Goal: Obtain resource: Download file/media

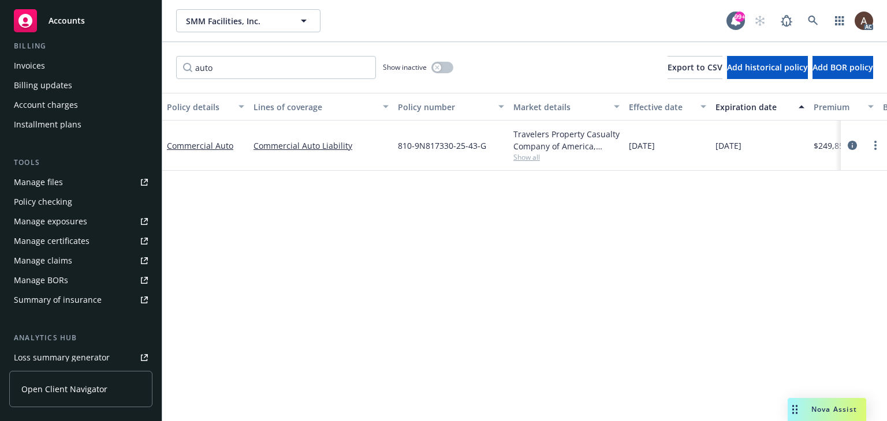
scroll to position [231, 0]
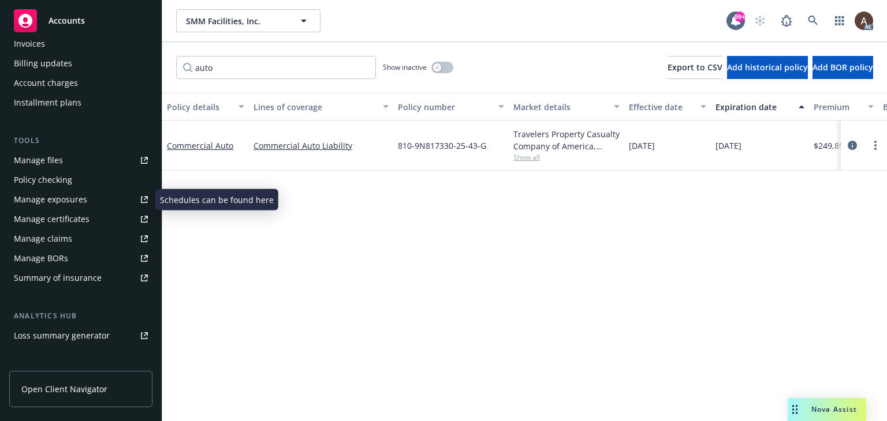
click at [80, 199] on div "Manage exposures" at bounding box center [50, 200] width 73 height 18
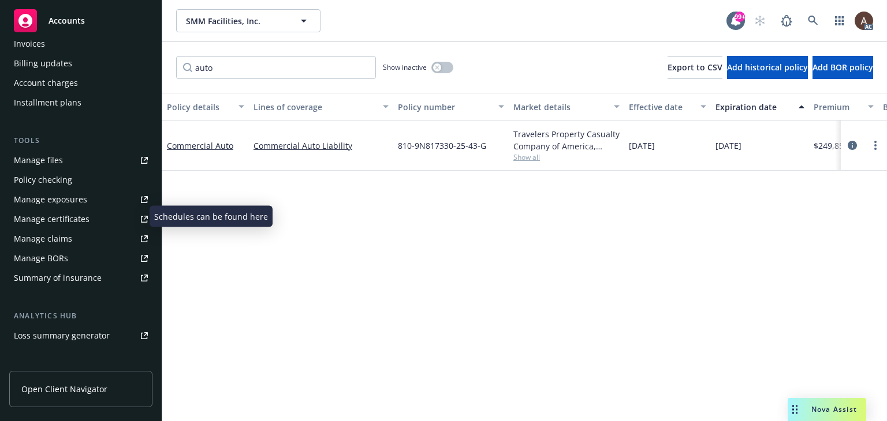
scroll to position [0, 0]
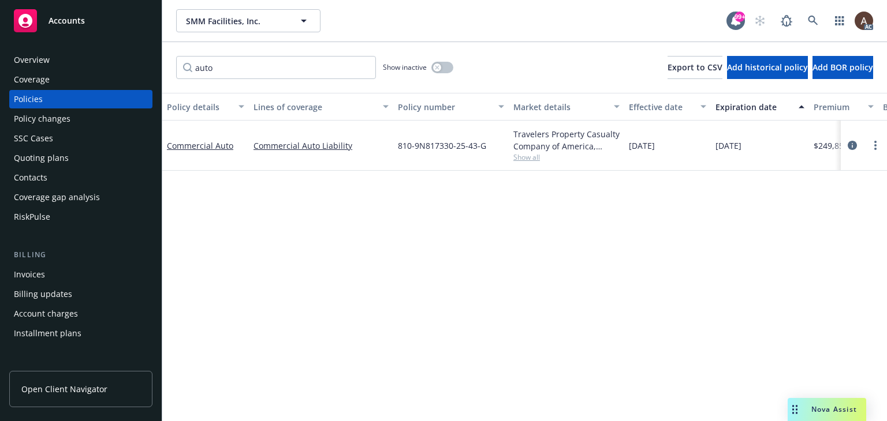
click at [61, 57] on div "Overview" at bounding box center [81, 60] width 134 height 18
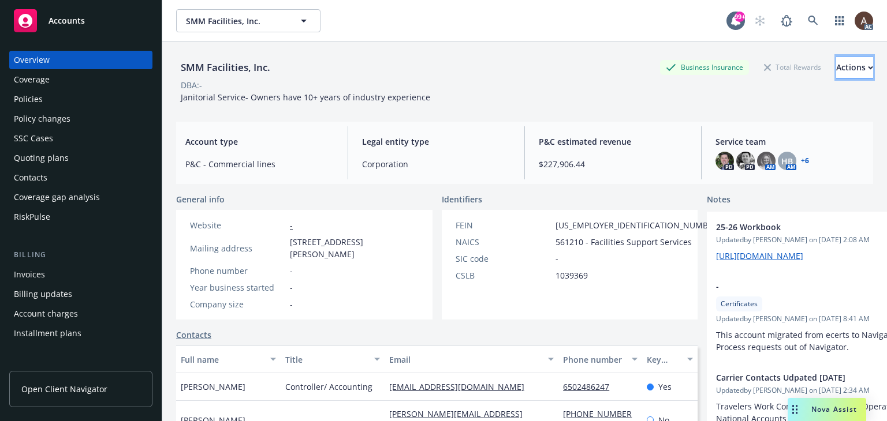
click at [836, 69] on div "Actions" at bounding box center [854, 68] width 37 height 22
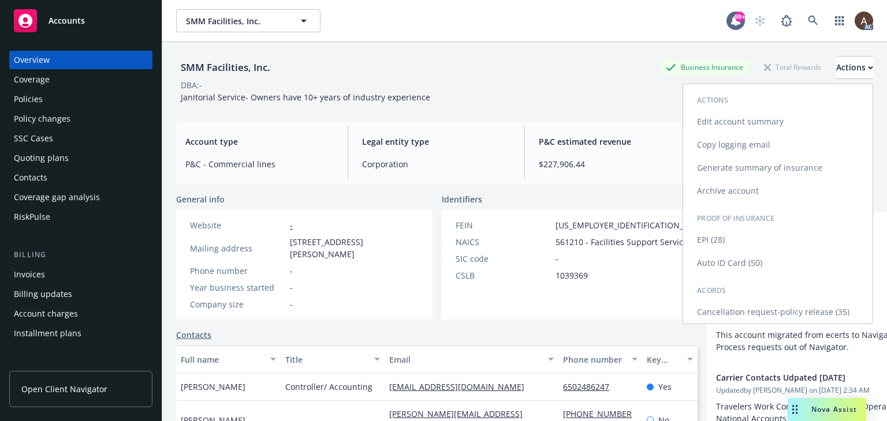
click at [726, 268] on link "Auto ID Card (50)" at bounding box center [777, 263] width 189 height 23
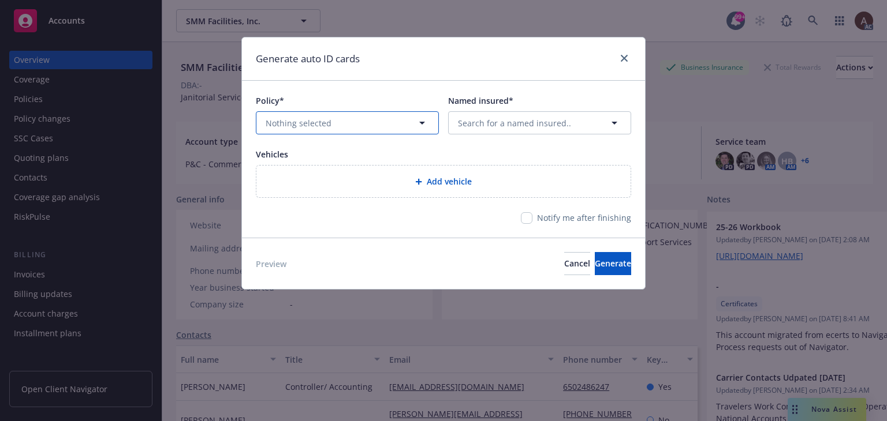
click at [361, 121] on button "Nothing selected" at bounding box center [347, 122] width 183 height 23
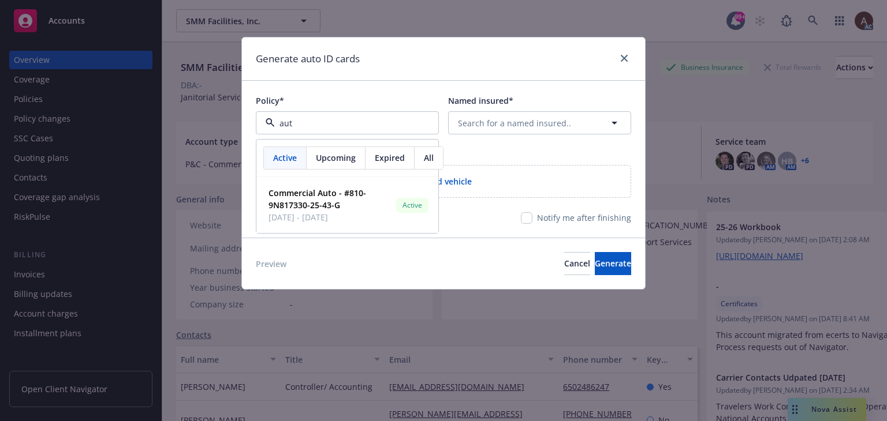
type input "auto"
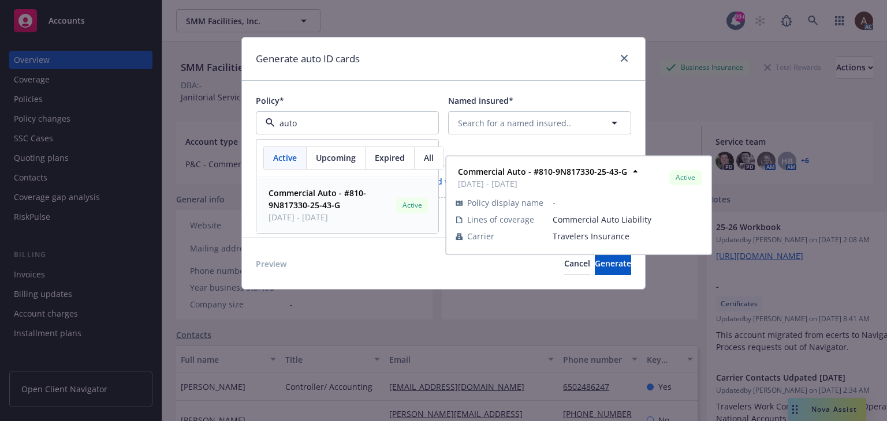
click at [361, 200] on span "Commercial Auto - #810-9N817330-25-43-G" at bounding box center [329, 199] width 123 height 24
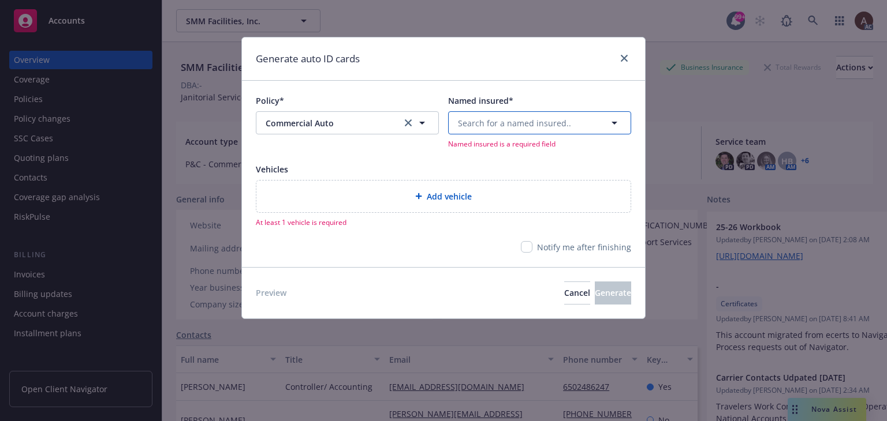
click at [490, 128] on span "Search for a named insured.." at bounding box center [514, 123] width 113 height 12
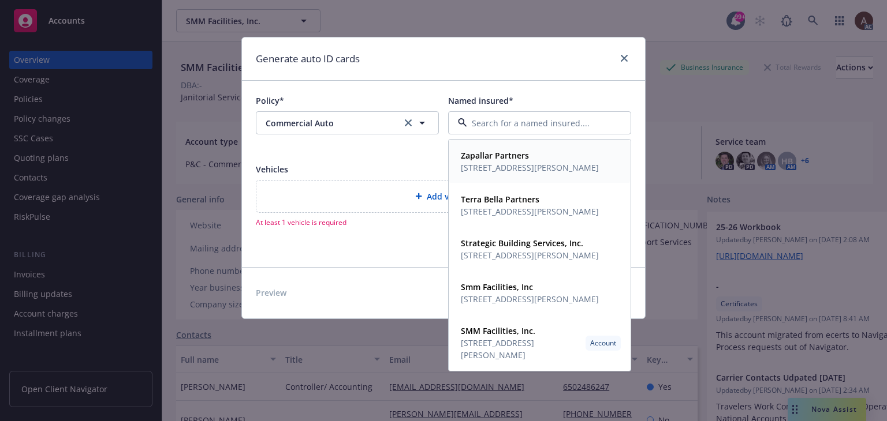
click at [490, 158] on strong "Zapallar Partners" at bounding box center [495, 155] width 68 height 11
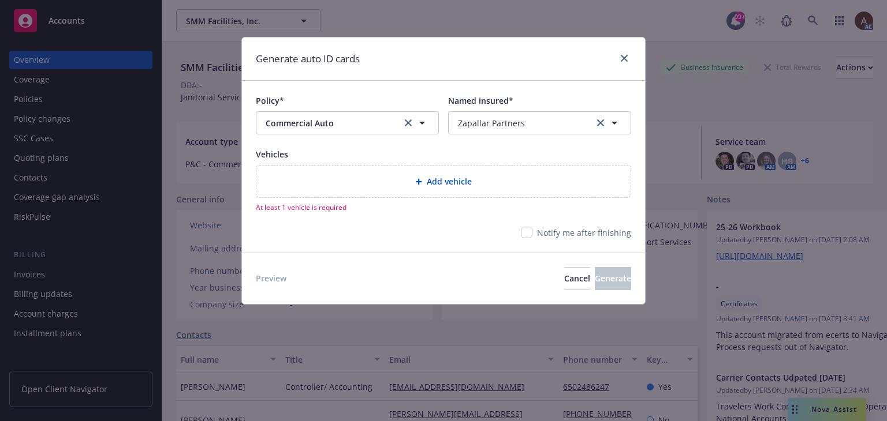
click at [386, 176] on div "Add vehicle" at bounding box center [444, 181] width 356 height 13
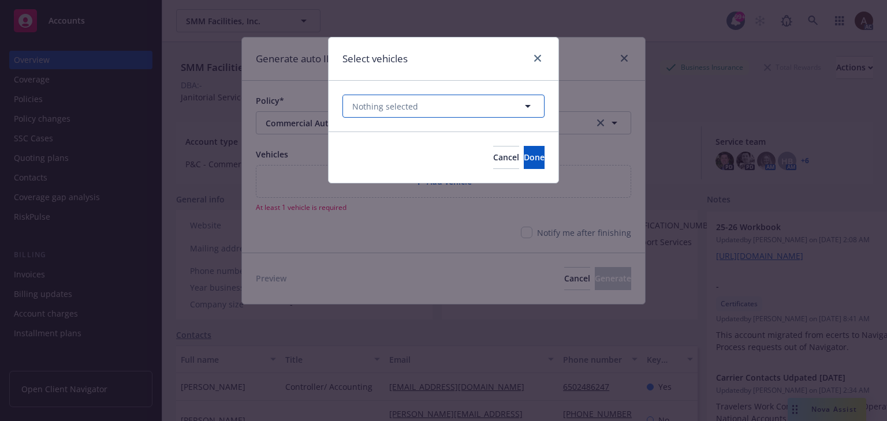
click at [401, 107] on span "Nothing selected" at bounding box center [385, 106] width 66 height 12
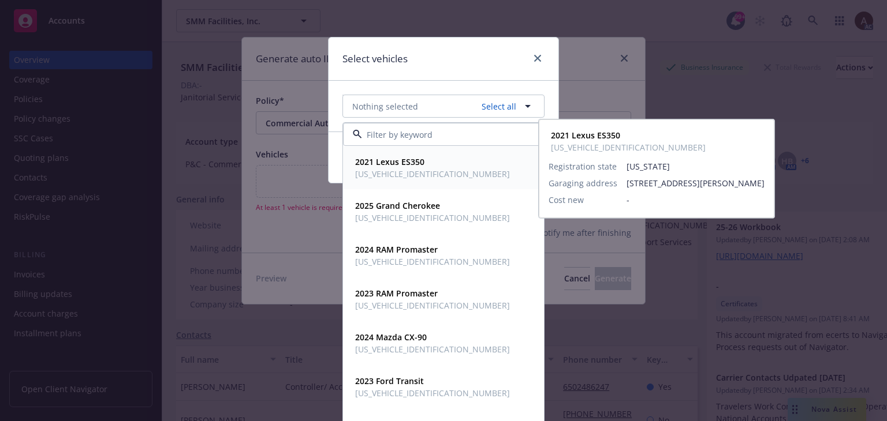
click at [404, 169] on span "[US_VEHICLE_IDENTIFICATION_NUMBER]" at bounding box center [432, 174] width 155 height 12
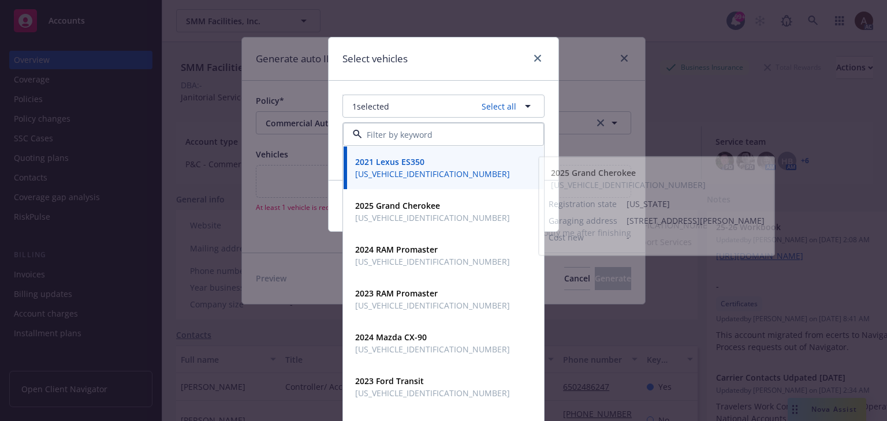
click at [305, 263] on div "Select vehicles 1 selected Select all 2021 Lexus ES350 58ADZ1B13MU110420 Regist…" at bounding box center [443, 210] width 887 height 421
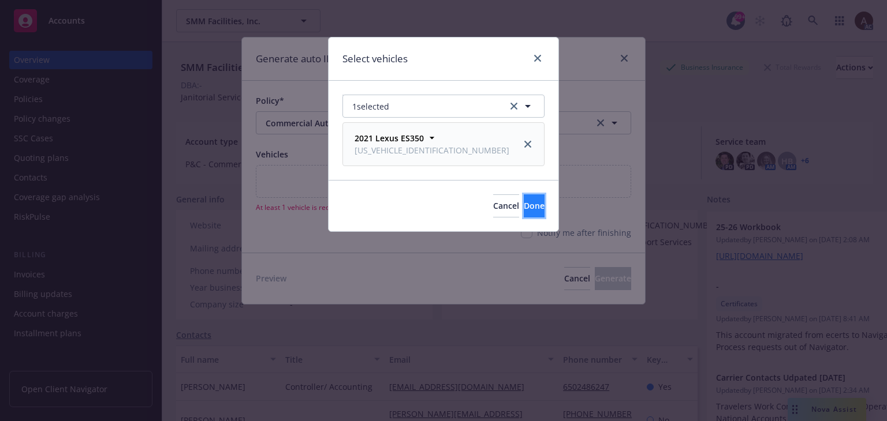
click at [532, 210] on button "Done" at bounding box center [534, 206] width 21 height 23
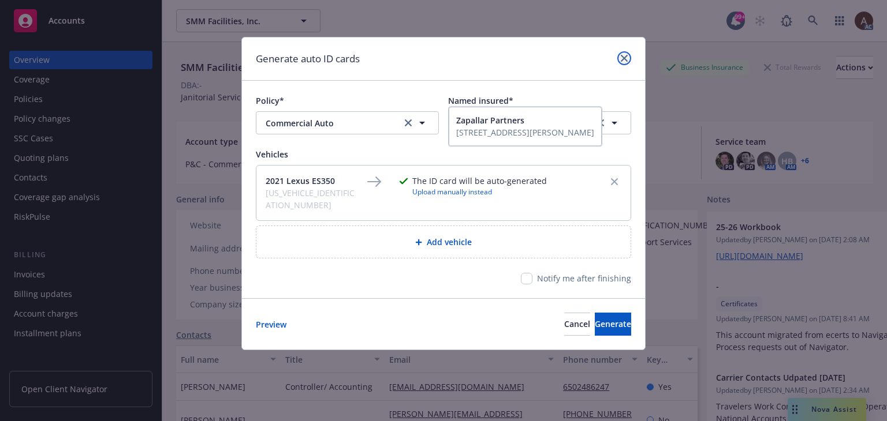
click at [622, 58] on icon "close" at bounding box center [624, 58] width 7 height 7
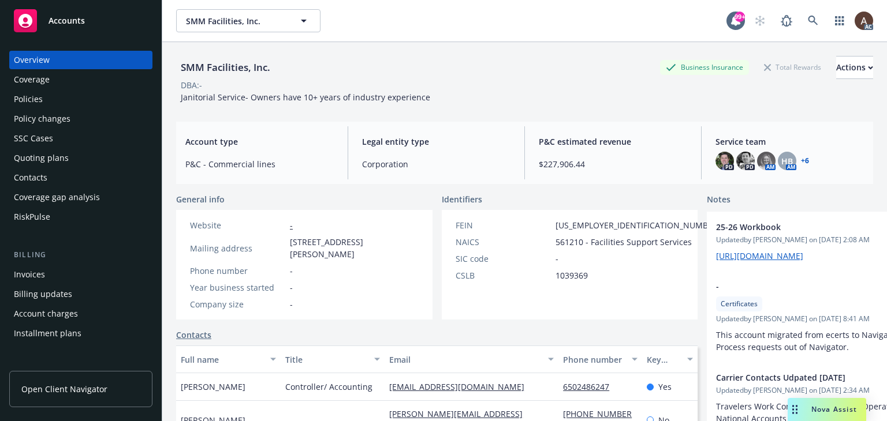
click at [85, 99] on div "Policies" at bounding box center [81, 99] width 134 height 18
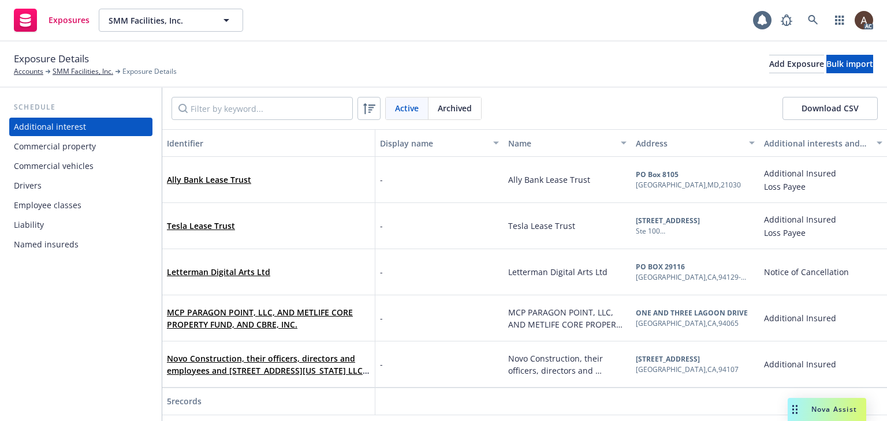
click at [78, 141] on div "Commercial property" at bounding box center [55, 146] width 82 height 18
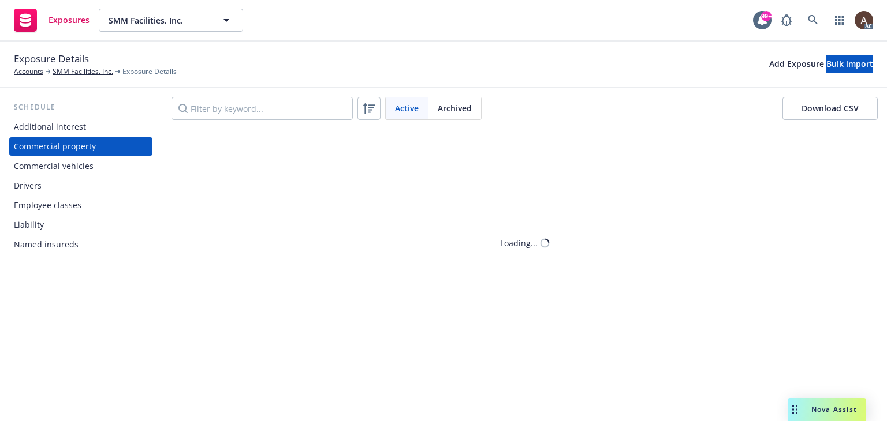
click at [79, 162] on div "Commercial vehicles" at bounding box center [54, 166] width 80 height 18
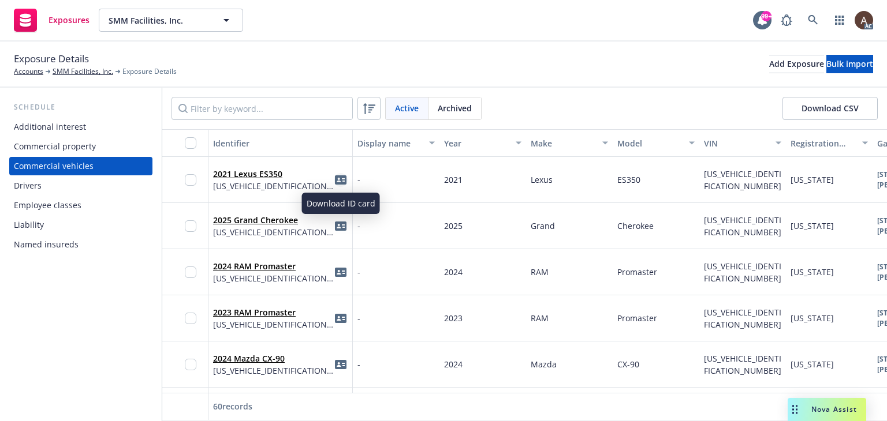
click at [338, 178] on icon "idCard" at bounding box center [341, 180] width 12 height 12
click at [57, 303] on div "Schedule Additional interest Commercial property Commercial vehicles Drivers Em…" at bounding box center [81, 255] width 162 height 334
